Goal: Find specific page/section

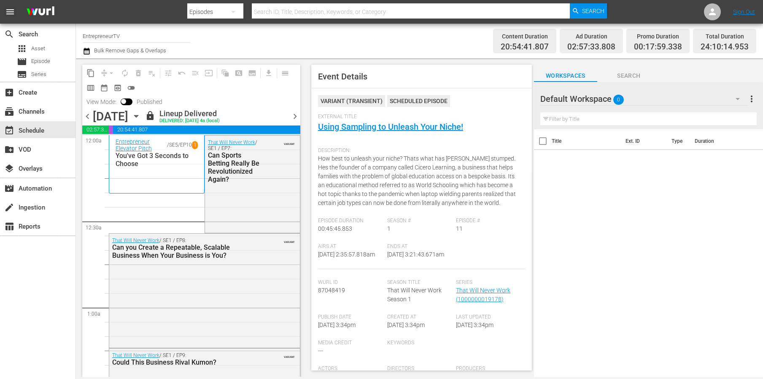
scroll to position [584, 0]
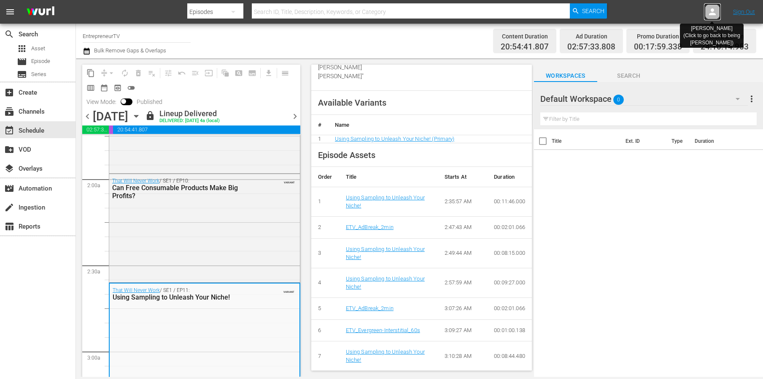
click at [708, 8] on icon at bounding box center [713, 12] width 10 height 10
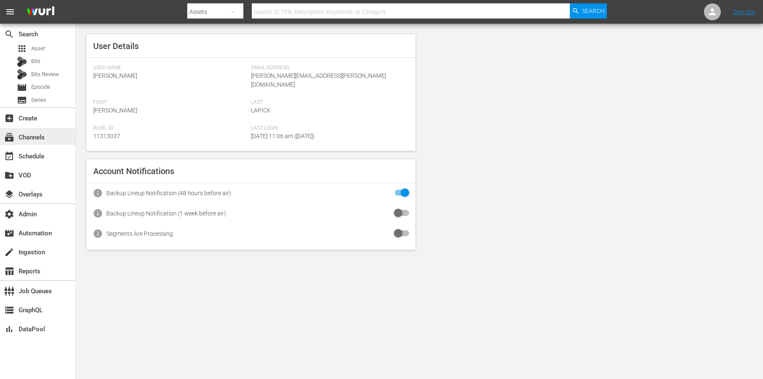
click at [33, 137] on div "subscriptions Channels" at bounding box center [23, 136] width 47 height 8
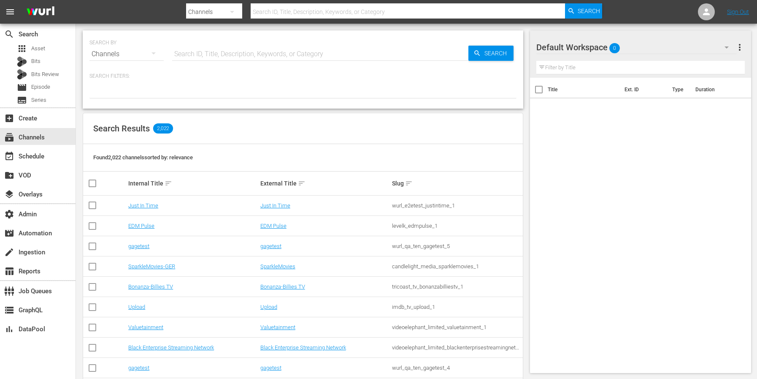
click at [279, 58] on input "text" at bounding box center [320, 54] width 296 height 20
type input "law"
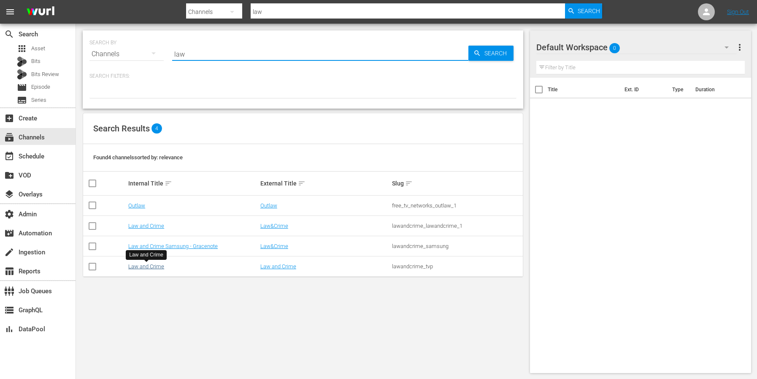
type input "law"
click at [144, 269] on link "Law and Crime" at bounding box center [146, 266] width 36 height 6
